Goal: Task Accomplishment & Management: Manage account settings

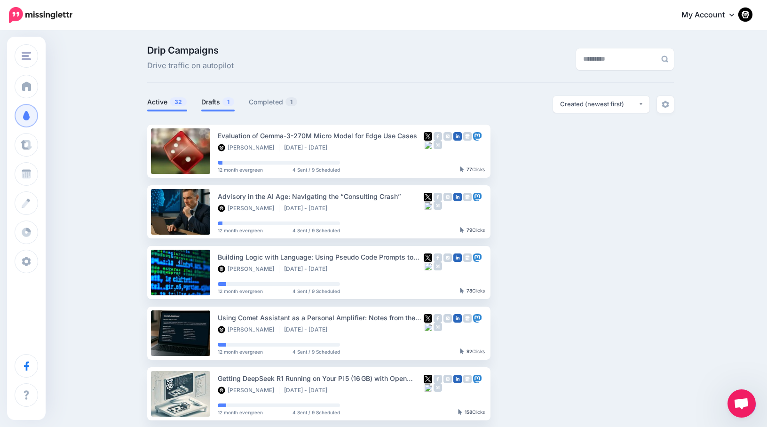
click at [217, 101] on link "Drafts 1" at bounding box center [217, 101] width 33 height 11
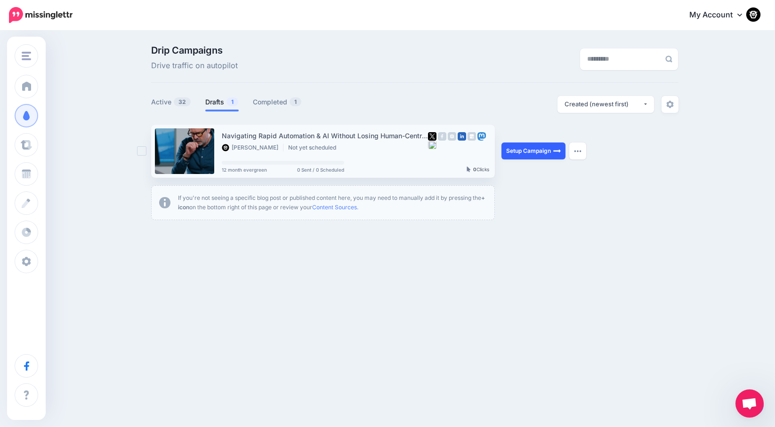
click at [527, 152] on link "Setup Campaign" at bounding box center [533, 151] width 64 height 17
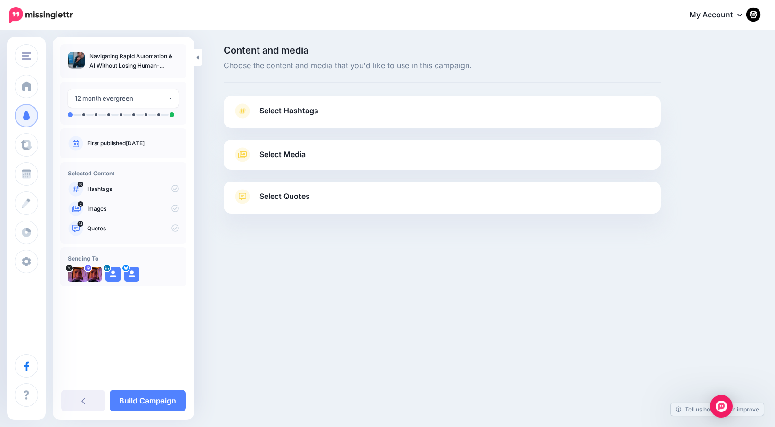
click at [278, 107] on span "Select Hashtags" at bounding box center [288, 110] width 59 height 13
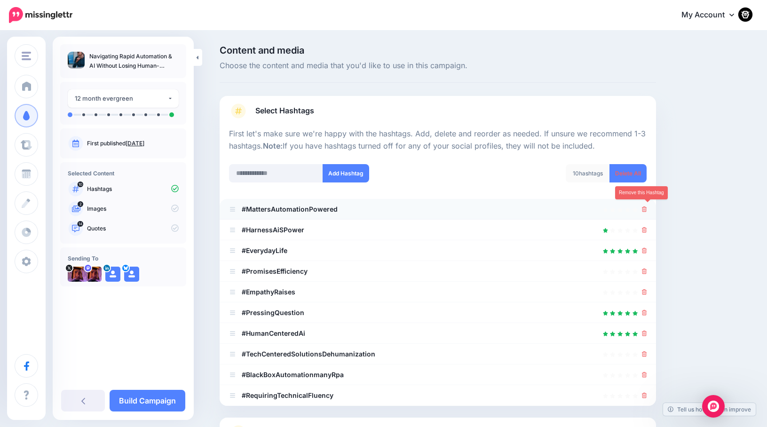
click at [647, 207] on icon at bounding box center [644, 210] width 5 height 6
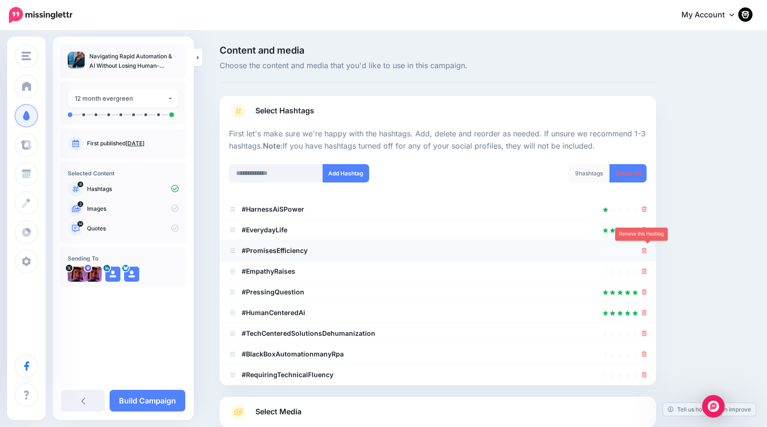
click at [647, 248] on icon at bounding box center [644, 251] width 5 height 6
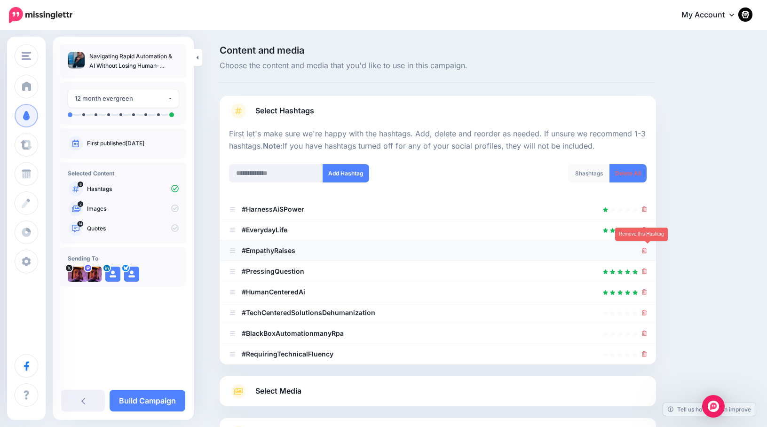
click at [647, 251] on icon at bounding box center [644, 251] width 5 height 6
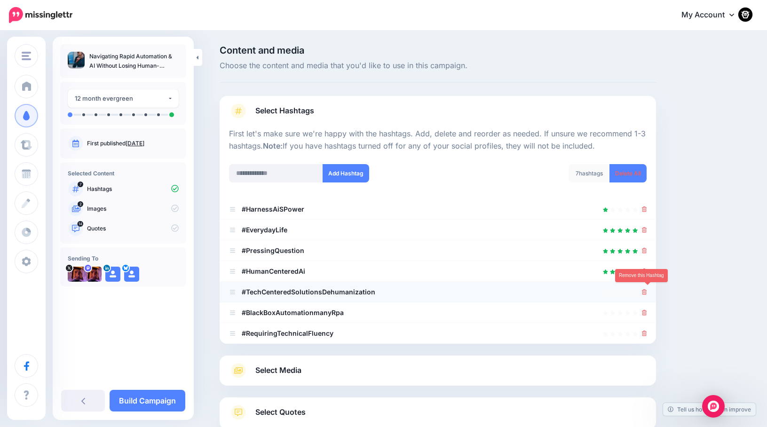
click at [647, 292] on icon at bounding box center [644, 292] width 5 height 6
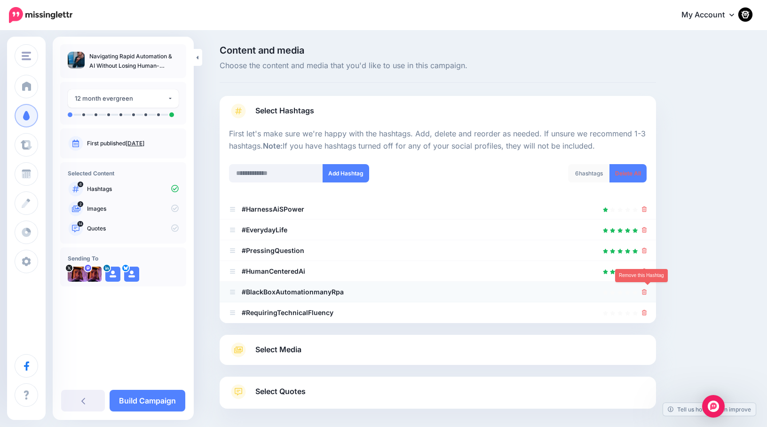
click at [647, 291] on icon at bounding box center [644, 292] width 5 height 6
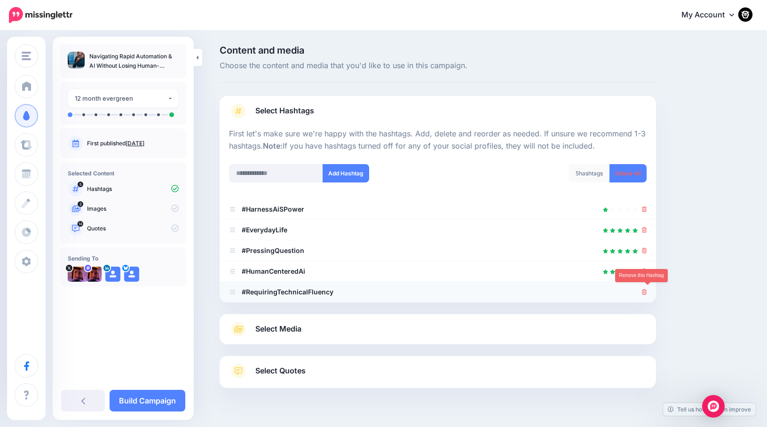
click at [646, 291] on icon at bounding box center [644, 292] width 5 height 6
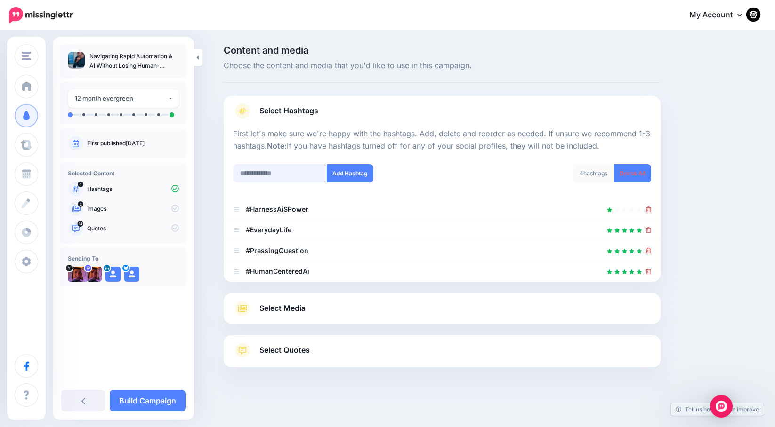
click at [270, 175] on input "text" at bounding box center [280, 173] width 94 height 18
type input "**"
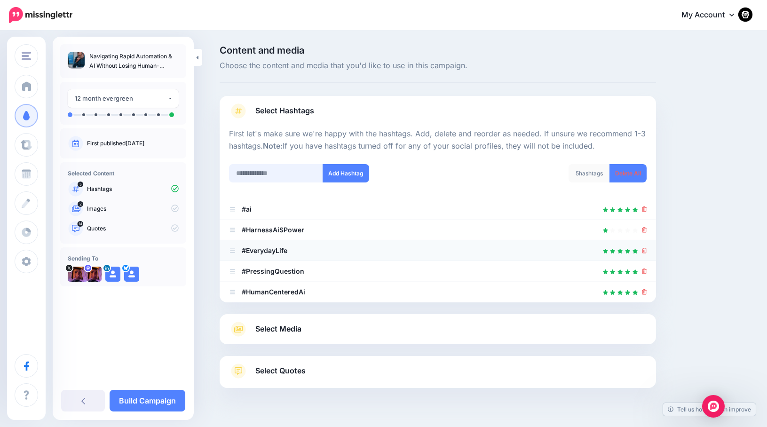
scroll to position [21, 0]
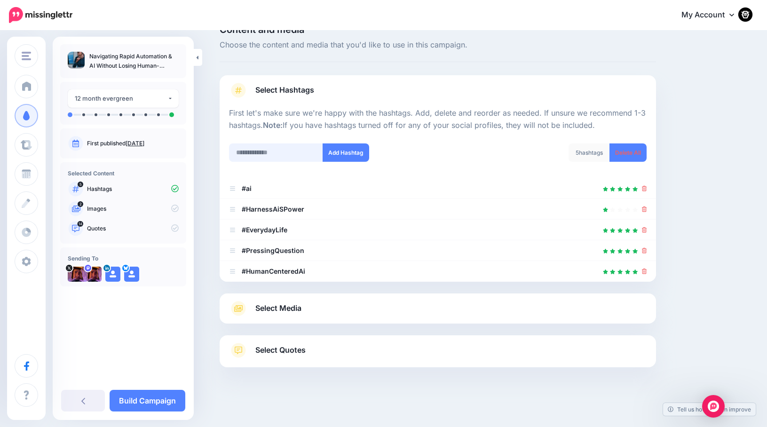
click at [258, 154] on input "text" at bounding box center [276, 153] width 94 height 18
type input "*****"
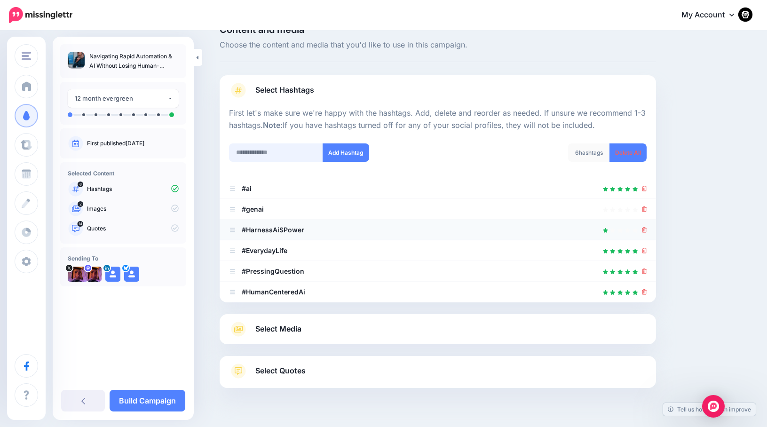
scroll to position [41, 0]
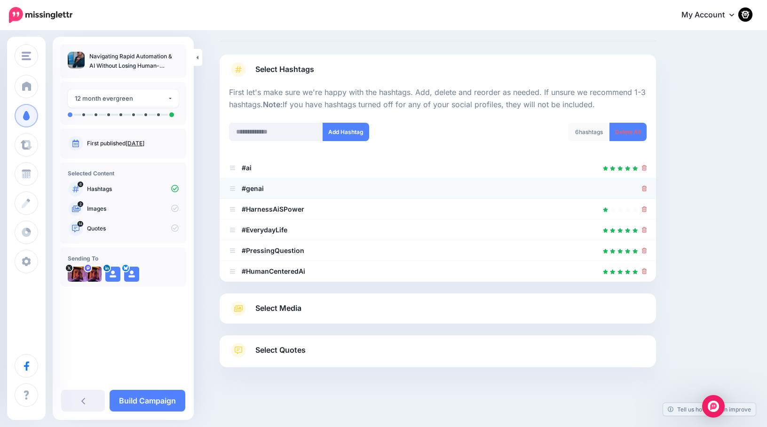
click at [651, 189] on li "#genai" at bounding box center [438, 188] width 437 height 21
click at [647, 188] on icon at bounding box center [644, 189] width 5 height 6
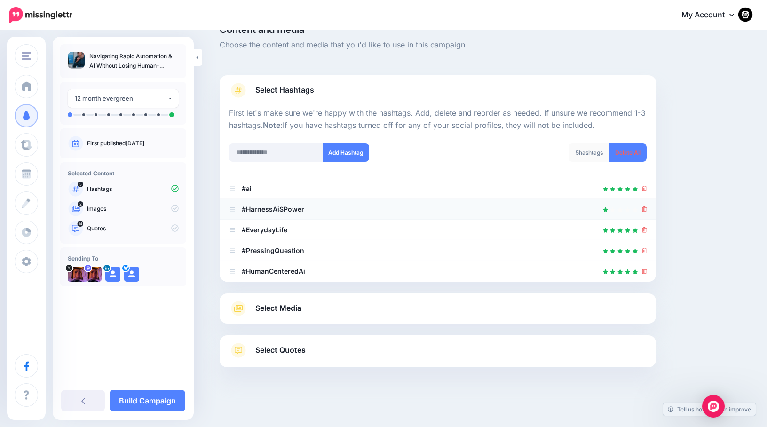
click at [647, 207] on icon at bounding box center [644, 210] width 5 height 6
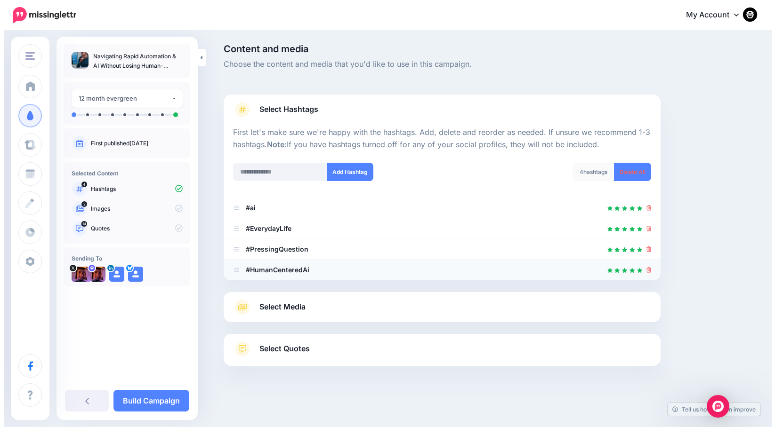
scroll to position [0, 0]
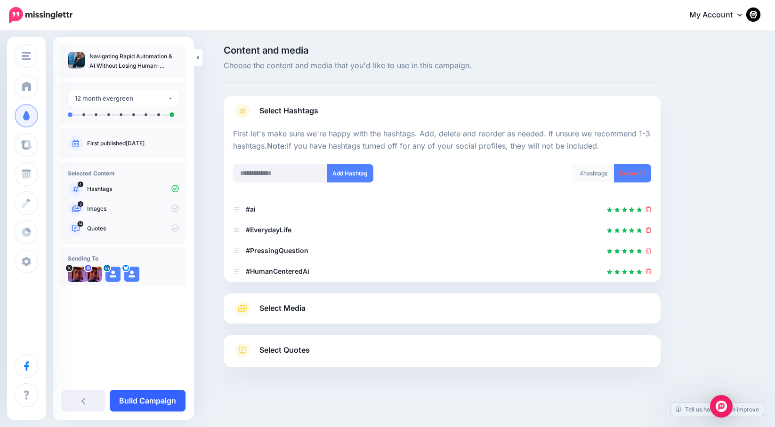
click at [152, 393] on link "Build Campaign" at bounding box center [148, 401] width 76 height 22
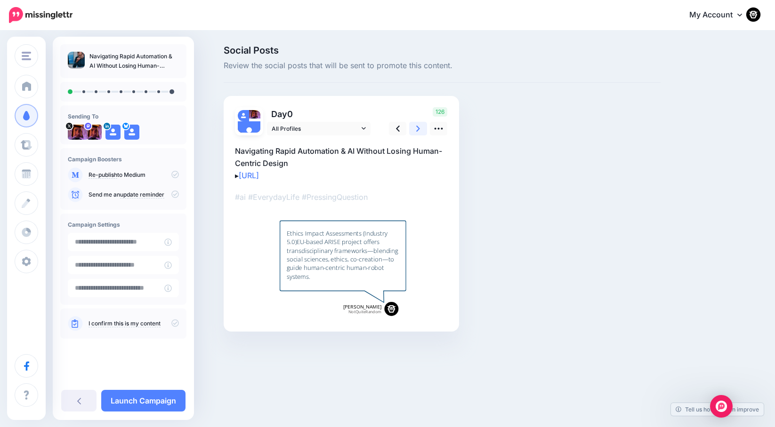
click at [418, 126] on icon at bounding box center [418, 129] width 4 height 10
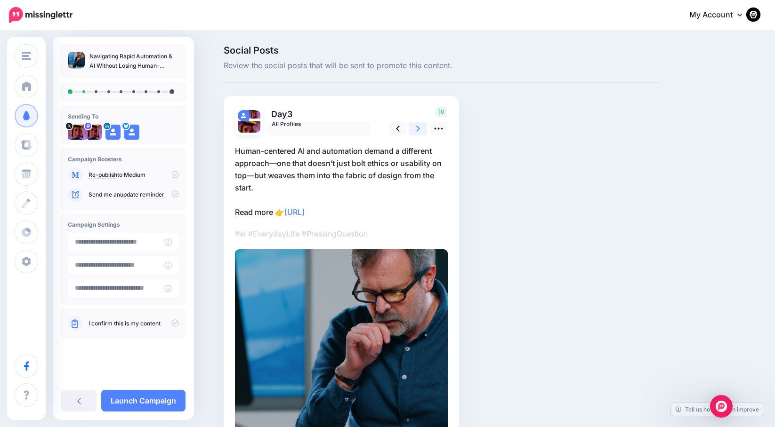
click at [418, 126] on icon at bounding box center [418, 129] width 4 height 10
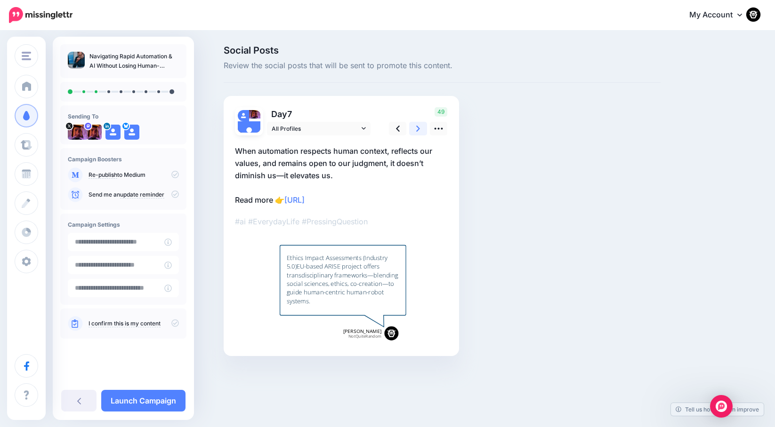
click at [418, 126] on icon at bounding box center [418, 129] width 4 height 10
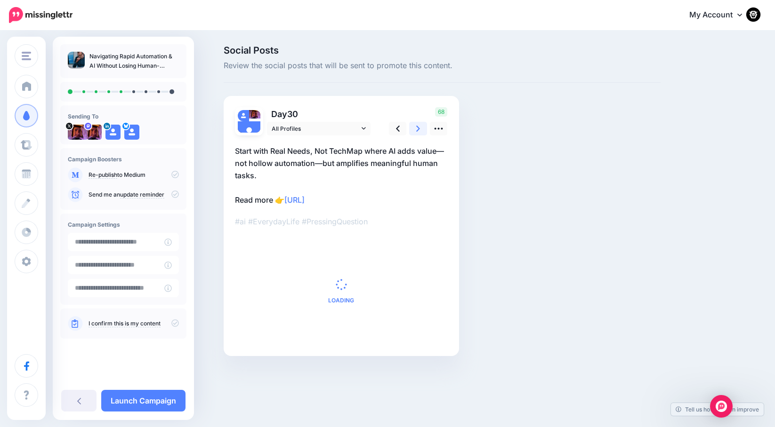
click at [418, 126] on icon at bounding box center [418, 129] width 4 height 10
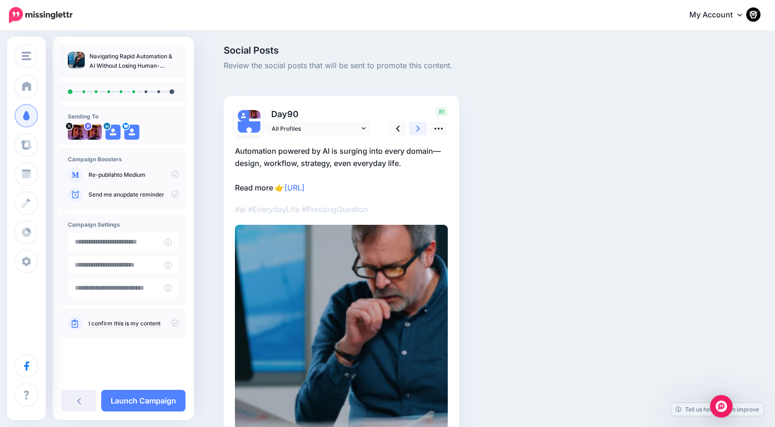
click at [418, 127] on icon at bounding box center [418, 129] width 4 height 10
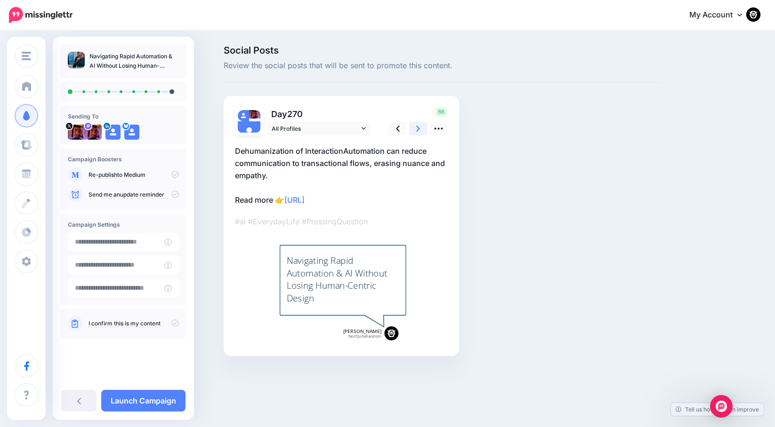
click at [418, 127] on icon at bounding box center [418, 129] width 4 height 10
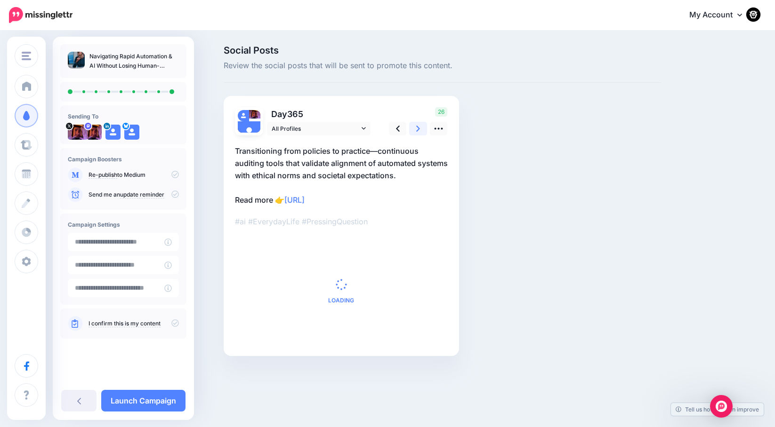
click at [418, 127] on icon at bounding box center [418, 129] width 4 height 10
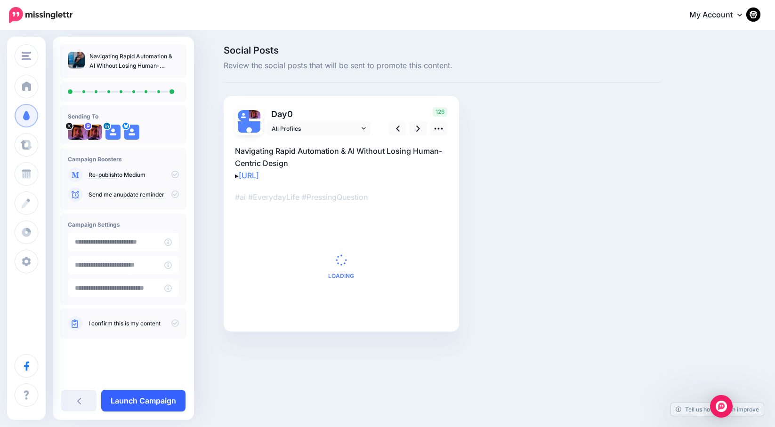
click at [136, 398] on link "Launch Campaign" at bounding box center [143, 401] width 84 height 22
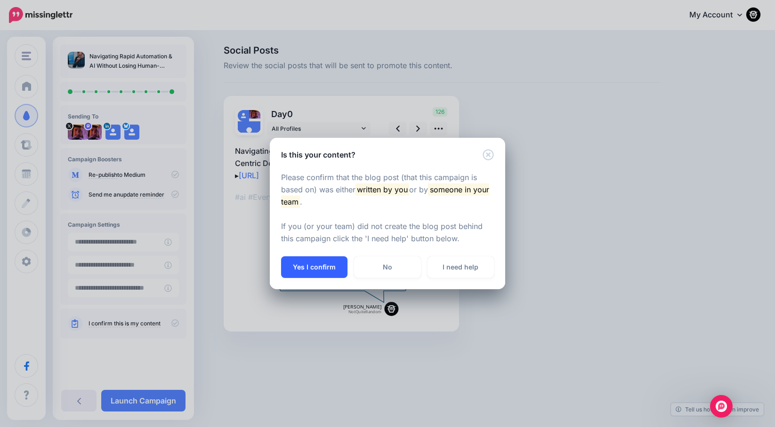
click at [321, 264] on button "Yes I confirm" at bounding box center [314, 267] width 66 height 22
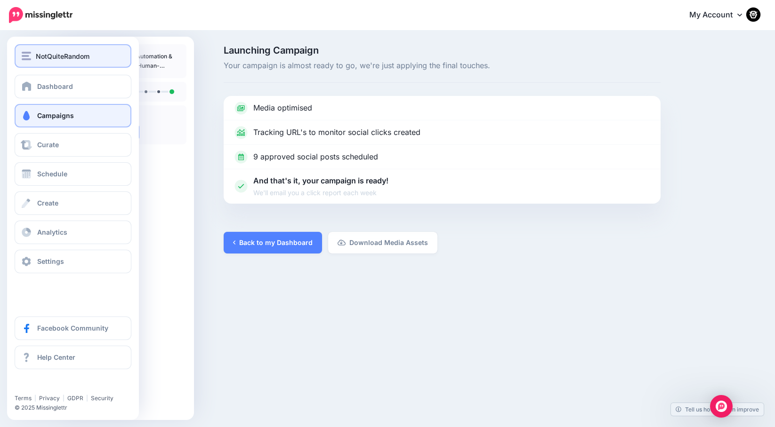
click at [36, 57] on span "NotQuiteRandom" at bounding box center [63, 56] width 54 height 11
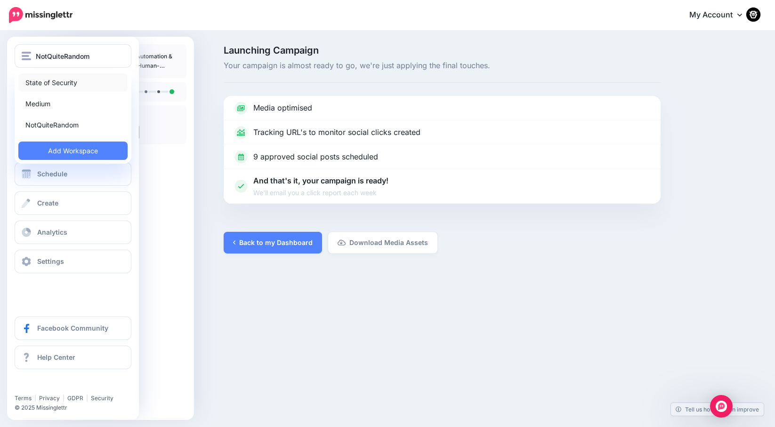
click at [39, 80] on link "State of Security" at bounding box center [72, 82] width 109 height 18
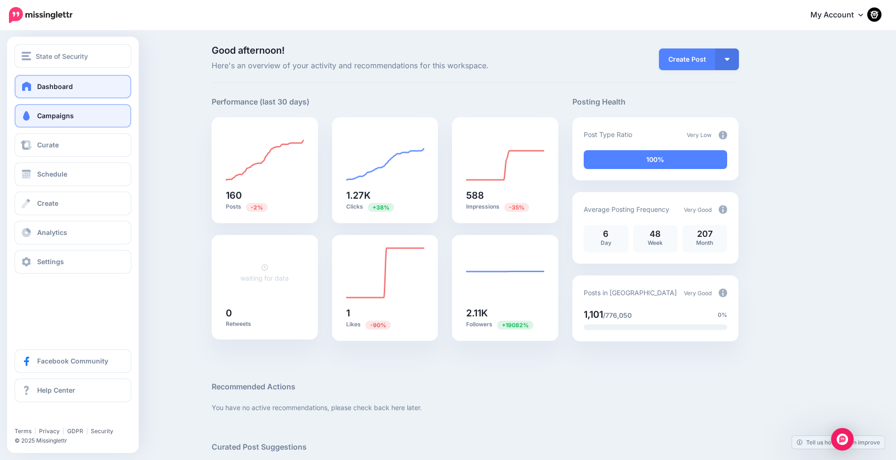
click at [30, 117] on span at bounding box center [26, 115] width 12 height 9
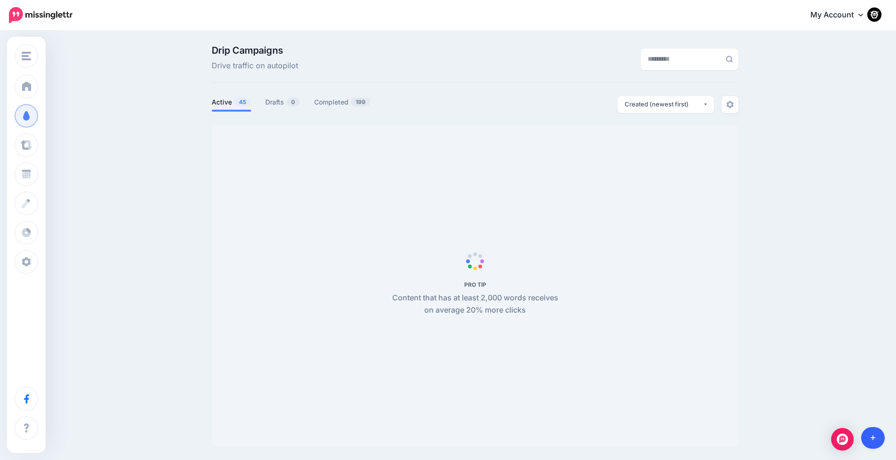
click at [875, 438] on icon at bounding box center [873, 437] width 5 height 7
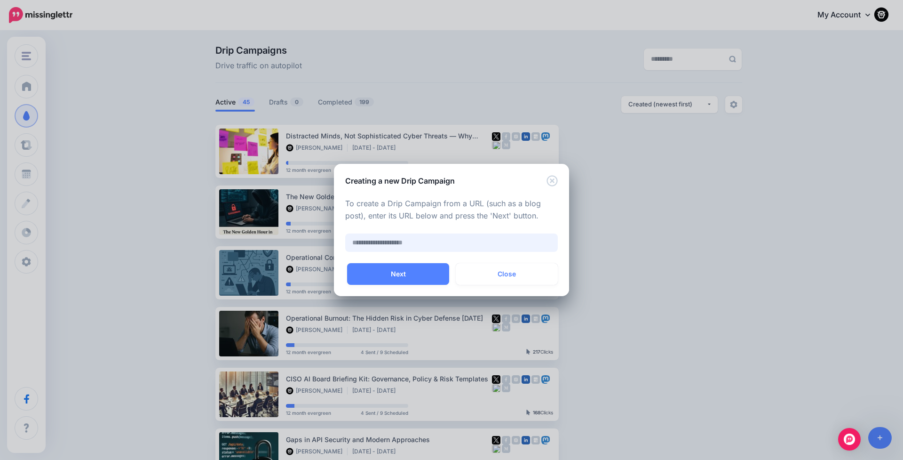
click at [370, 243] on input "text" at bounding box center [451, 242] width 213 height 18
paste input "**********"
type input "**********"
click at [392, 276] on button "Next" at bounding box center [398, 274] width 102 height 22
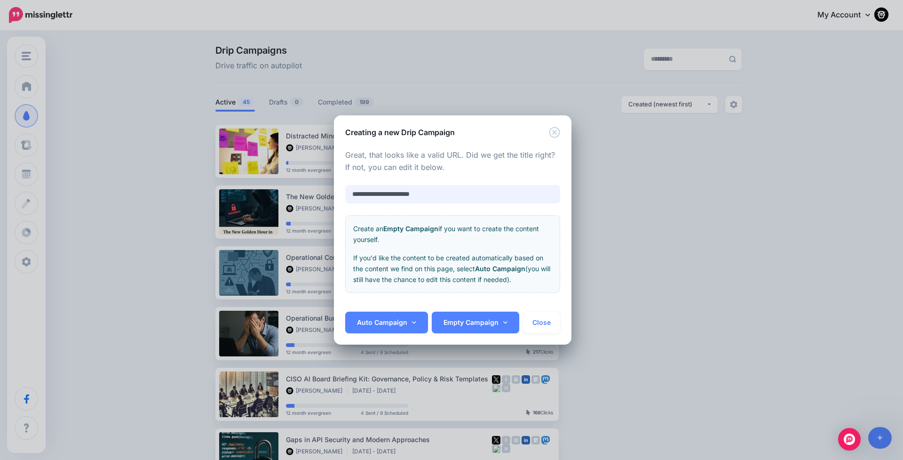
drag, startPoint x: 451, startPoint y: 198, endPoint x: 327, endPoint y: 191, distance: 124.0
click at [327, 191] on div "**********" at bounding box center [451, 230] width 903 height 460
paste input "**********"
type input "**********"
click at [384, 328] on link "Auto Campaign" at bounding box center [386, 323] width 83 height 22
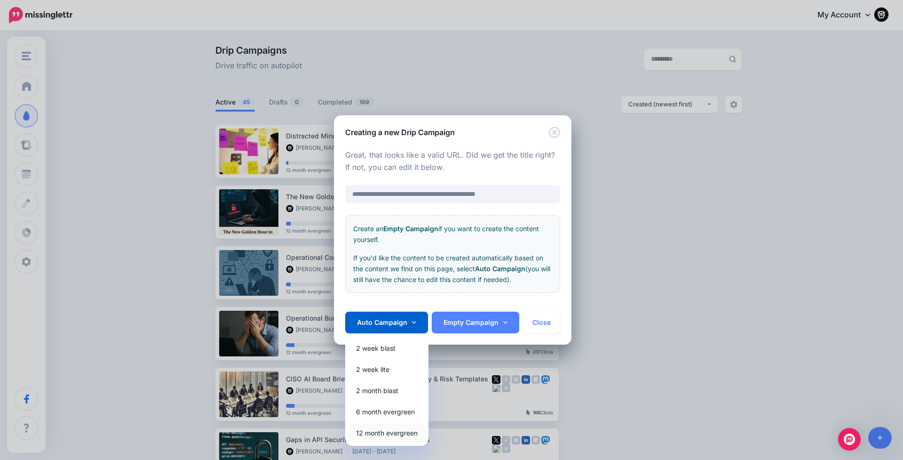
click at [379, 428] on link "12 month evergreen" at bounding box center [387, 432] width 76 height 18
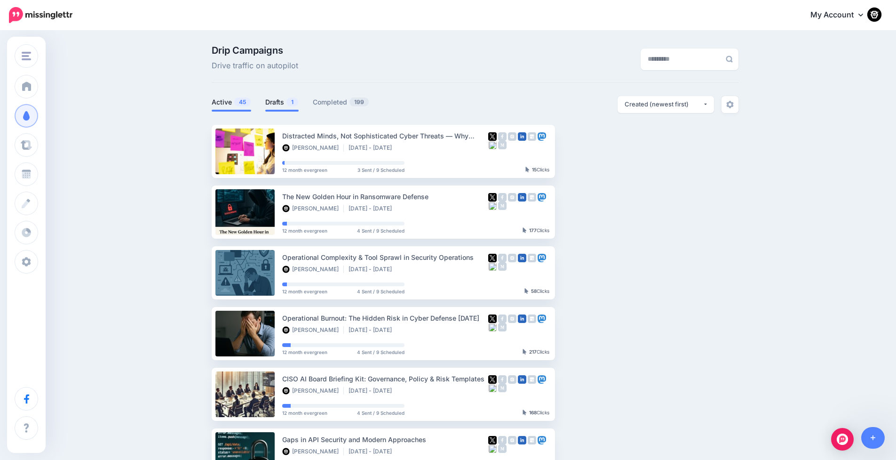
click at [280, 105] on link "Drafts 1" at bounding box center [281, 101] width 33 height 11
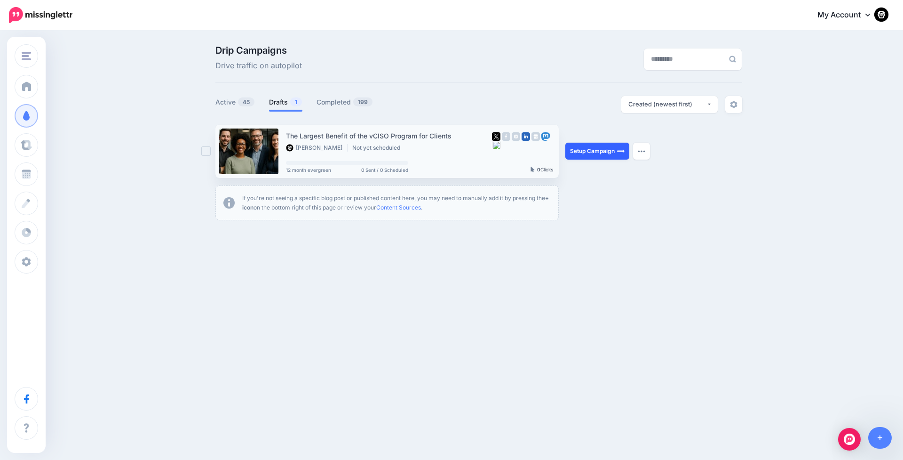
click at [588, 157] on link "Setup Campaign" at bounding box center [598, 151] width 64 height 17
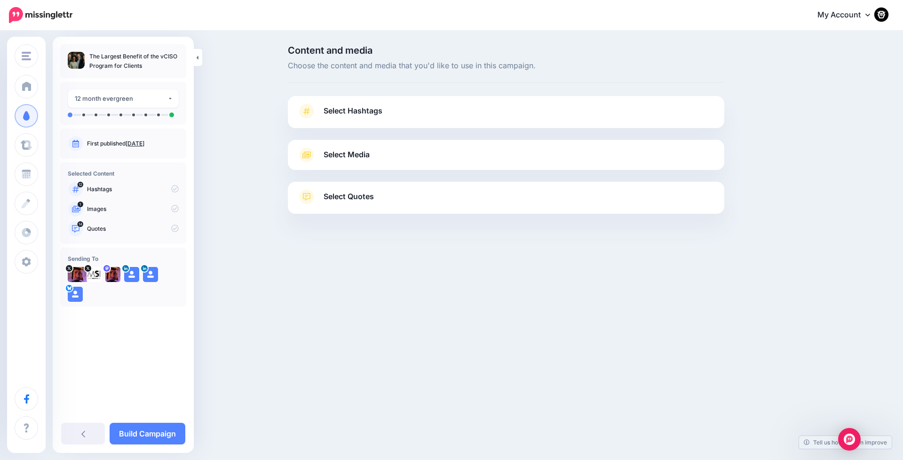
click at [350, 107] on span "Select Hashtags" at bounding box center [353, 110] width 59 height 13
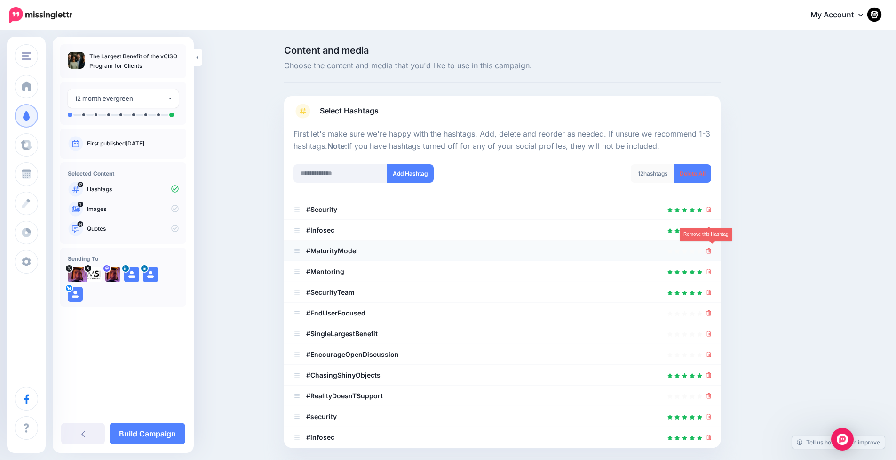
click at [711, 249] on icon at bounding box center [709, 251] width 5 height 6
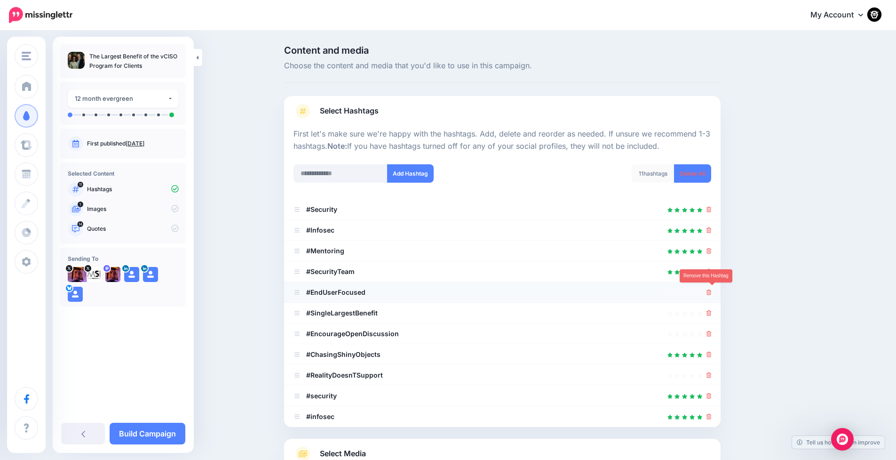
click at [712, 292] on icon at bounding box center [709, 292] width 5 height 6
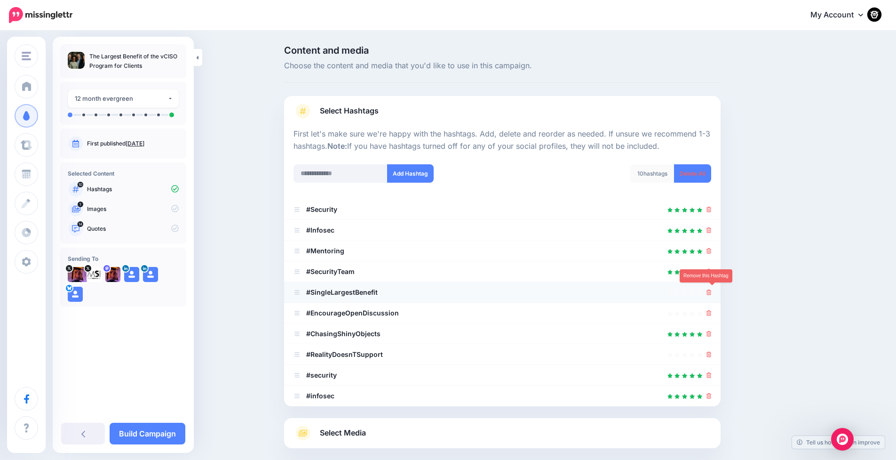
click at [712, 292] on icon at bounding box center [709, 292] width 5 height 6
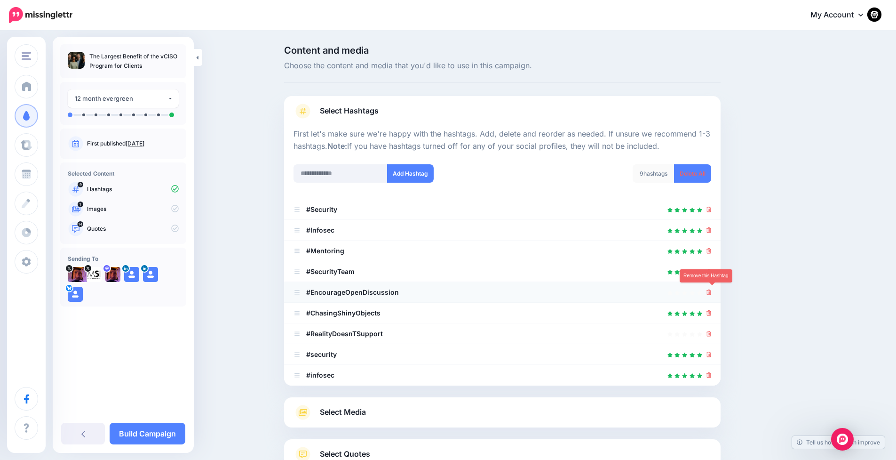
click at [712, 292] on icon at bounding box center [709, 292] width 5 height 6
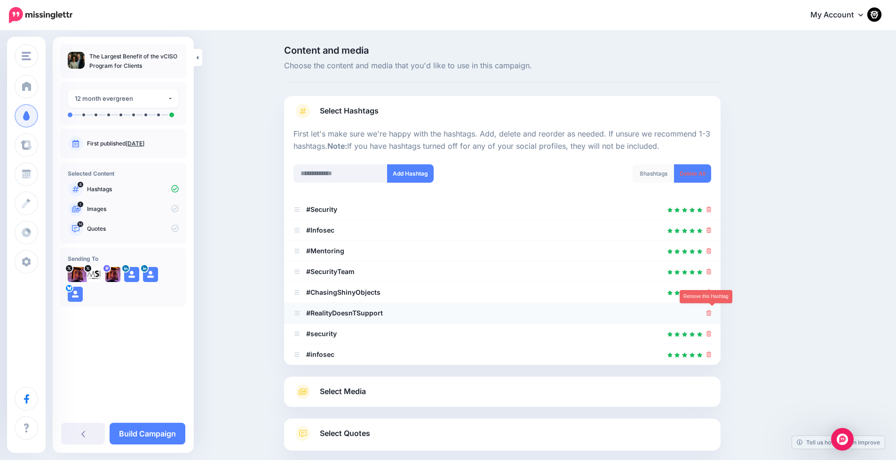
click at [712, 312] on icon at bounding box center [709, 313] width 5 height 6
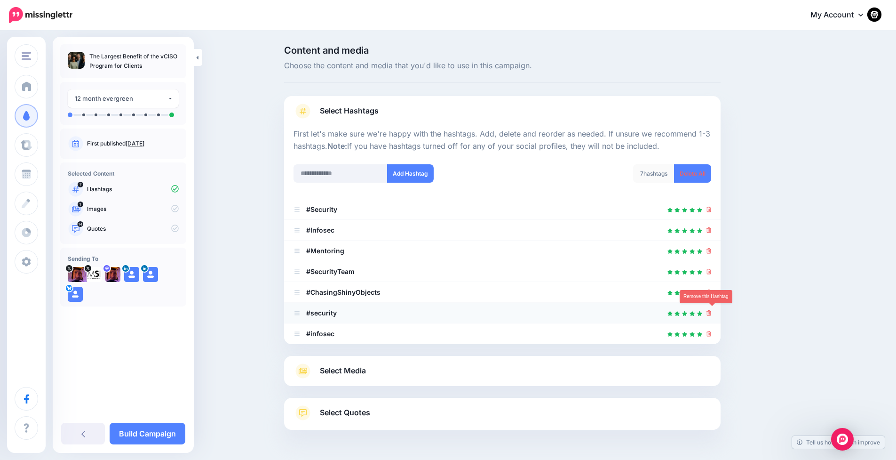
click at [712, 312] on icon at bounding box center [709, 313] width 5 height 6
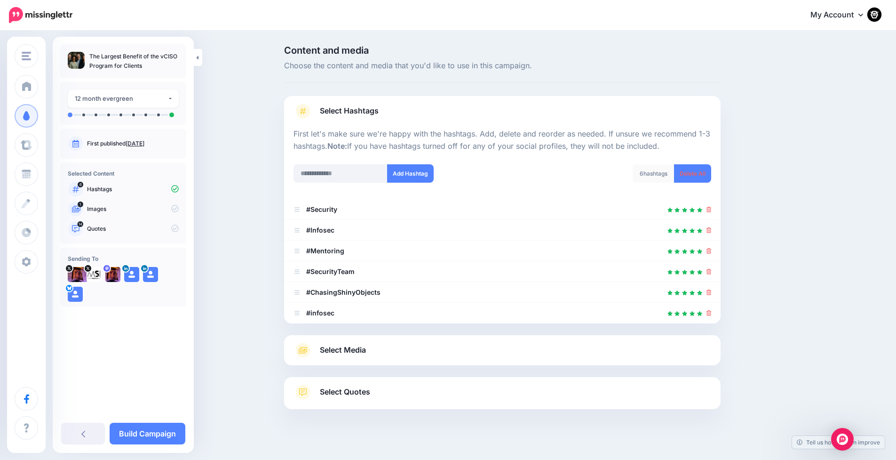
click at [712, 312] on icon at bounding box center [709, 313] width 5 height 6
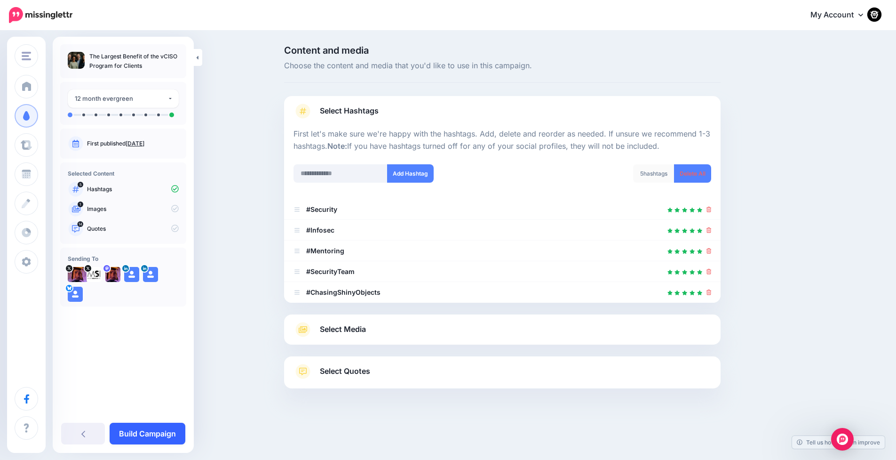
click at [159, 435] on link "Build Campaign" at bounding box center [148, 434] width 76 height 22
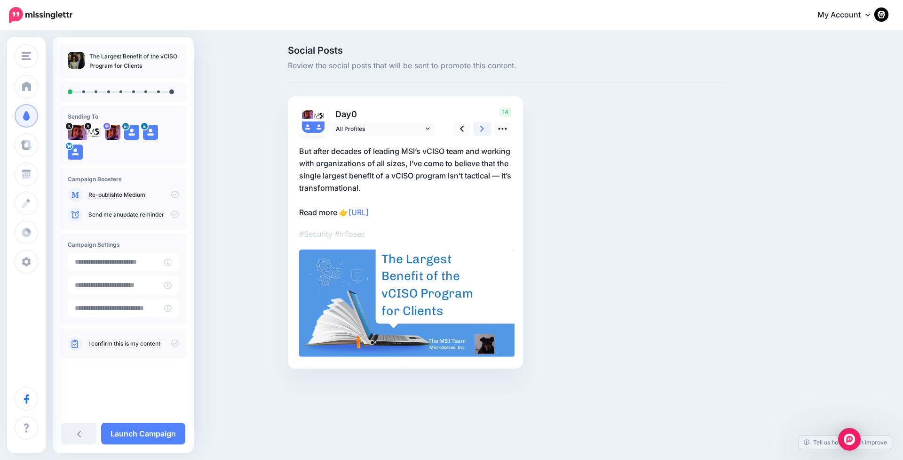
click at [482, 124] on icon at bounding box center [482, 129] width 4 height 10
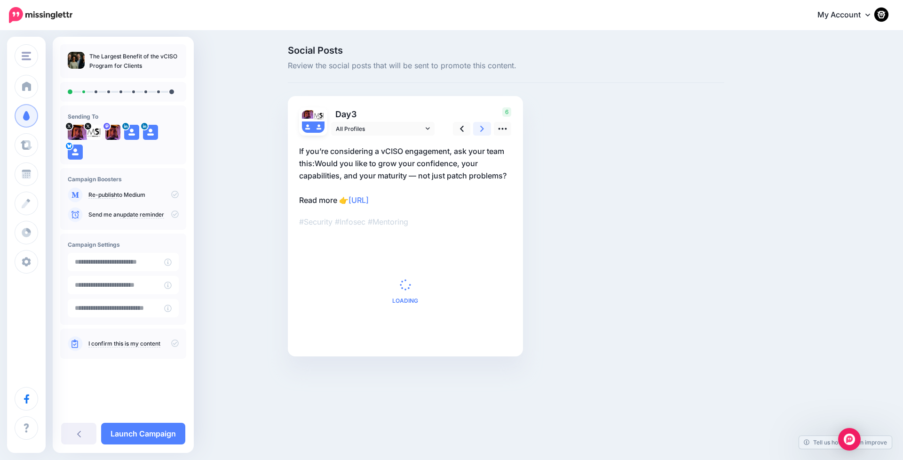
click at [482, 124] on icon at bounding box center [482, 129] width 4 height 10
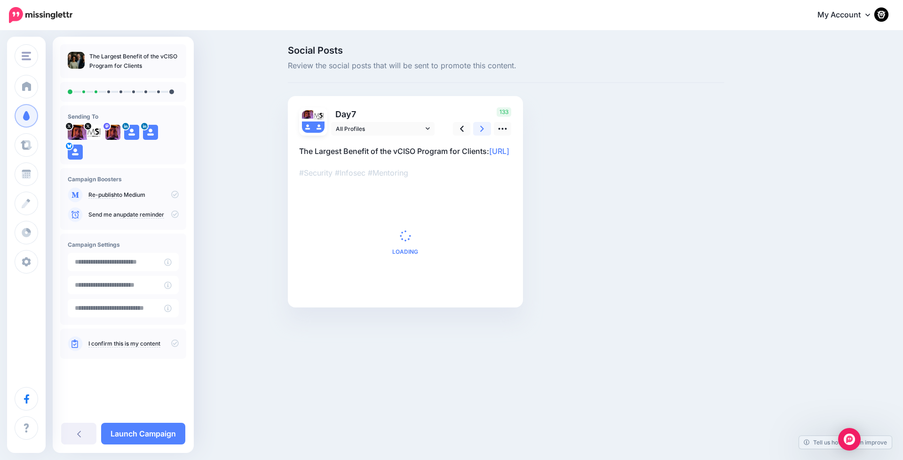
click at [482, 124] on icon at bounding box center [482, 129] width 4 height 10
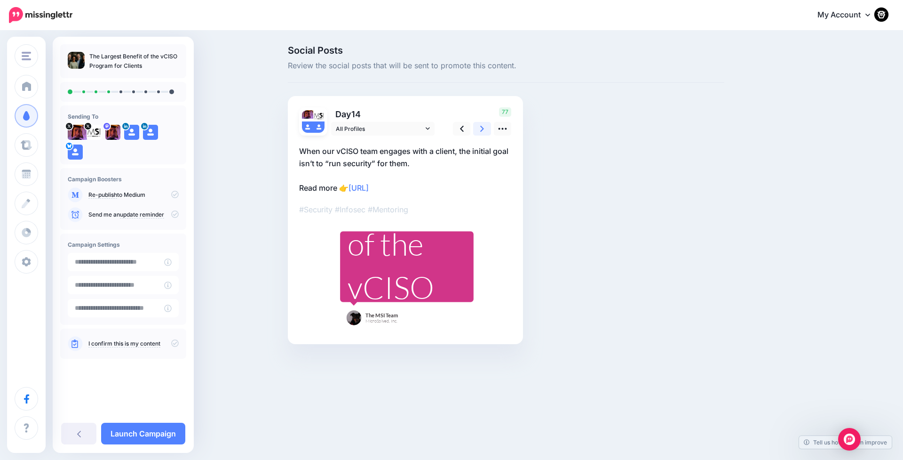
click at [482, 124] on icon at bounding box center [482, 129] width 4 height 10
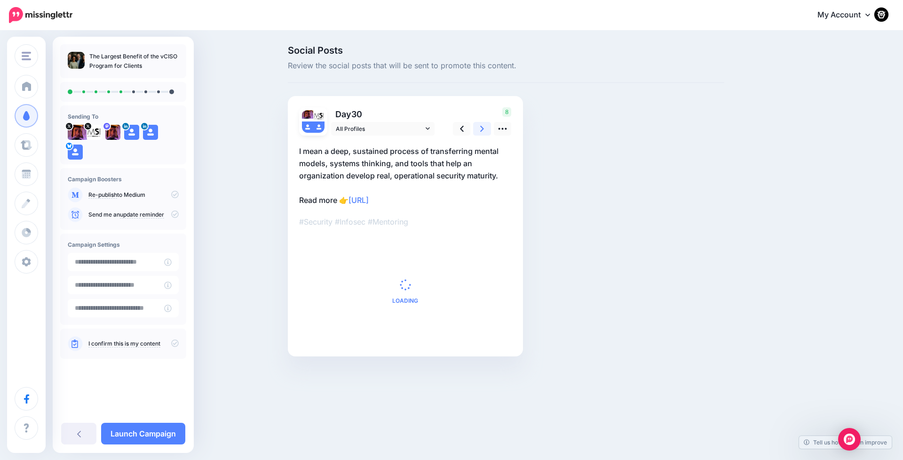
click at [482, 124] on icon at bounding box center [482, 129] width 4 height 10
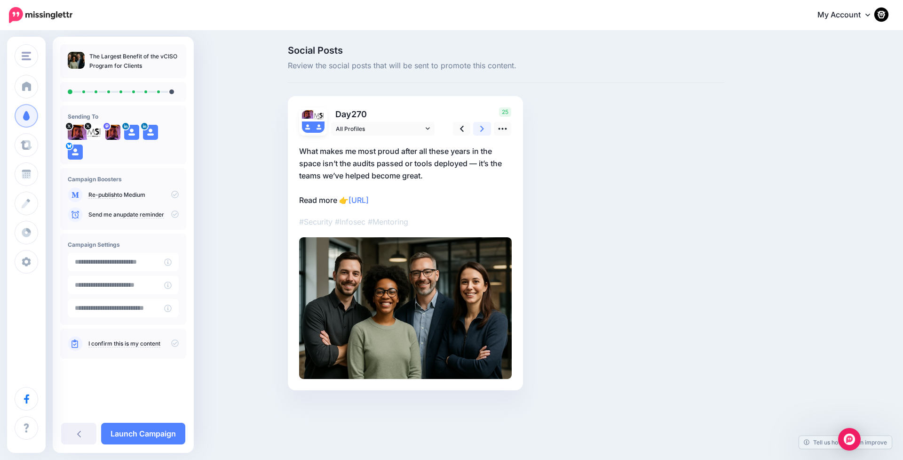
click at [482, 124] on icon at bounding box center [482, 129] width 4 height 10
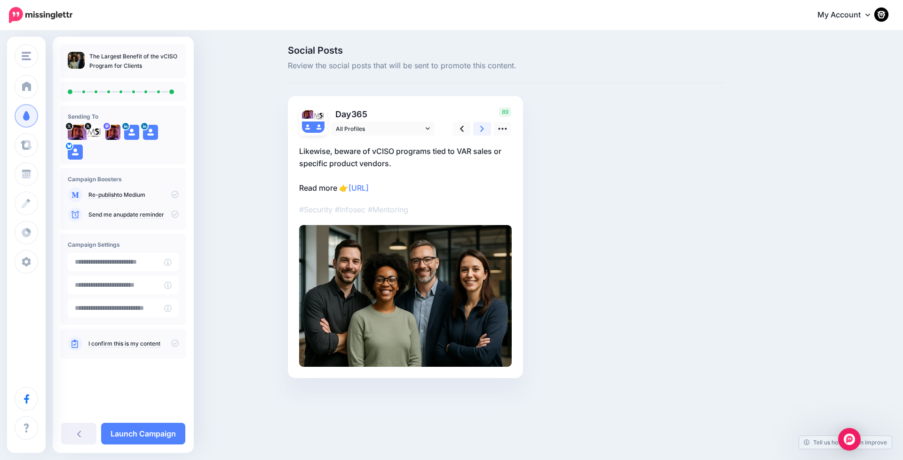
click at [482, 124] on icon at bounding box center [482, 129] width 4 height 10
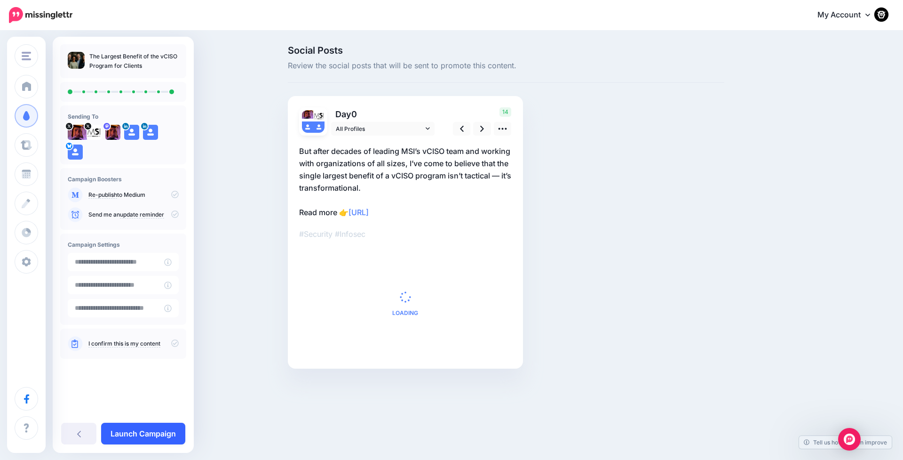
click at [164, 437] on link "Launch Campaign" at bounding box center [143, 434] width 84 height 22
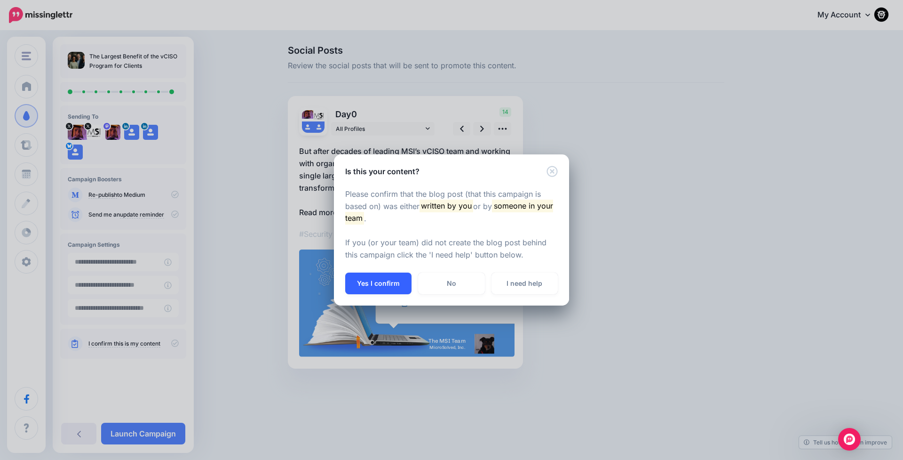
click at [368, 277] on button "Yes I confirm" at bounding box center [378, 283] width 66 height 22
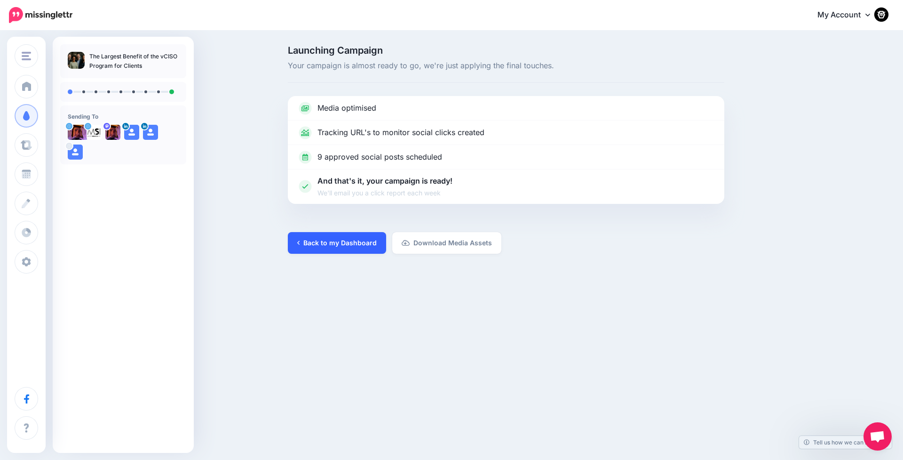
click at [314, 235] on link "Back to my Dashboard" at bounding box center [337, 243] width 98 height 22
